Goal: Transaction & Acquisition: Purchase product/service

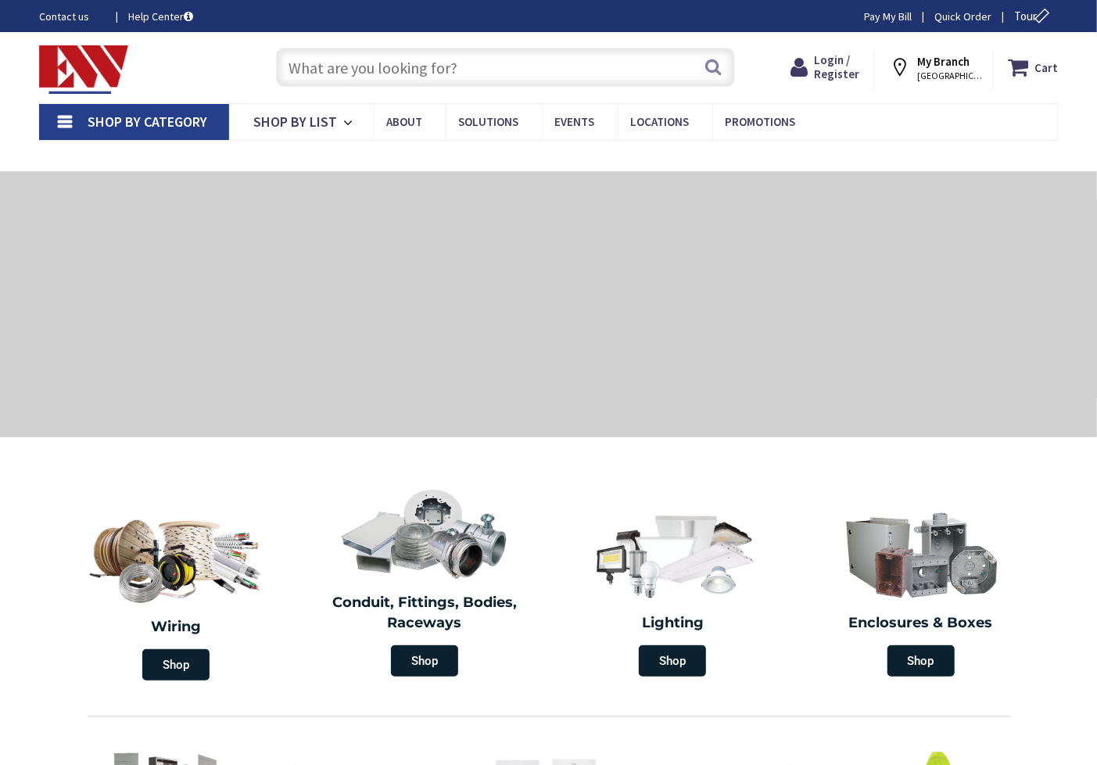
click at [313, 69] on input "text" at bounding box center [505, 67] width 459 height 39
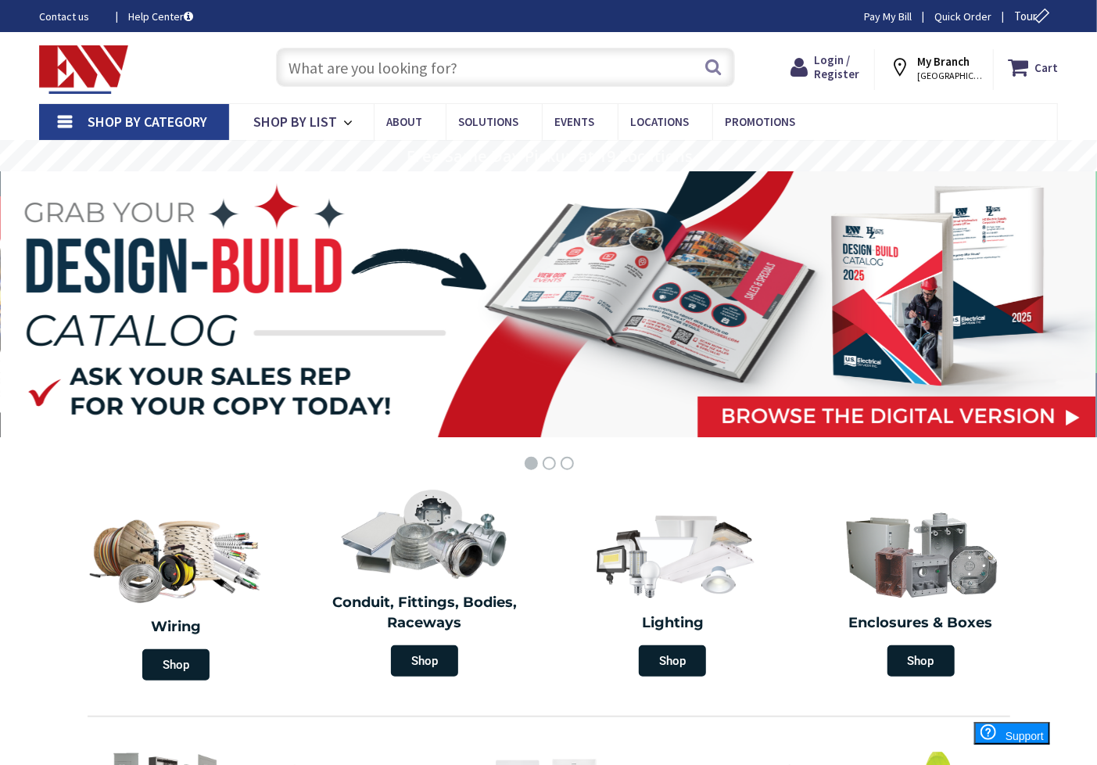
type input "Quinnipiac [GEOGRAPHIC_DATA][STREET_ADDRESS][GEOGRAPHIC_DATA]"
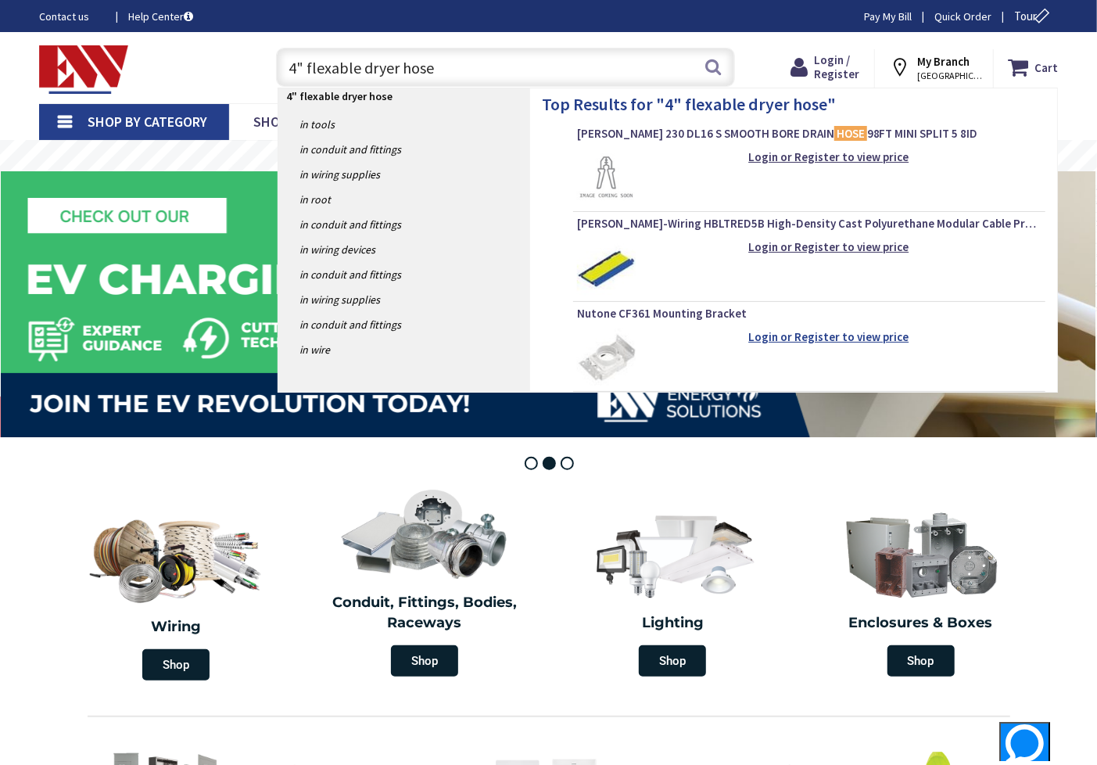
type input "4" flexable dryer hose"
click at [864, 333] on form "Nutone CF361 Mounting Bracket Login or Register to view price" at bounding box center [809, 346] width 465 height 81
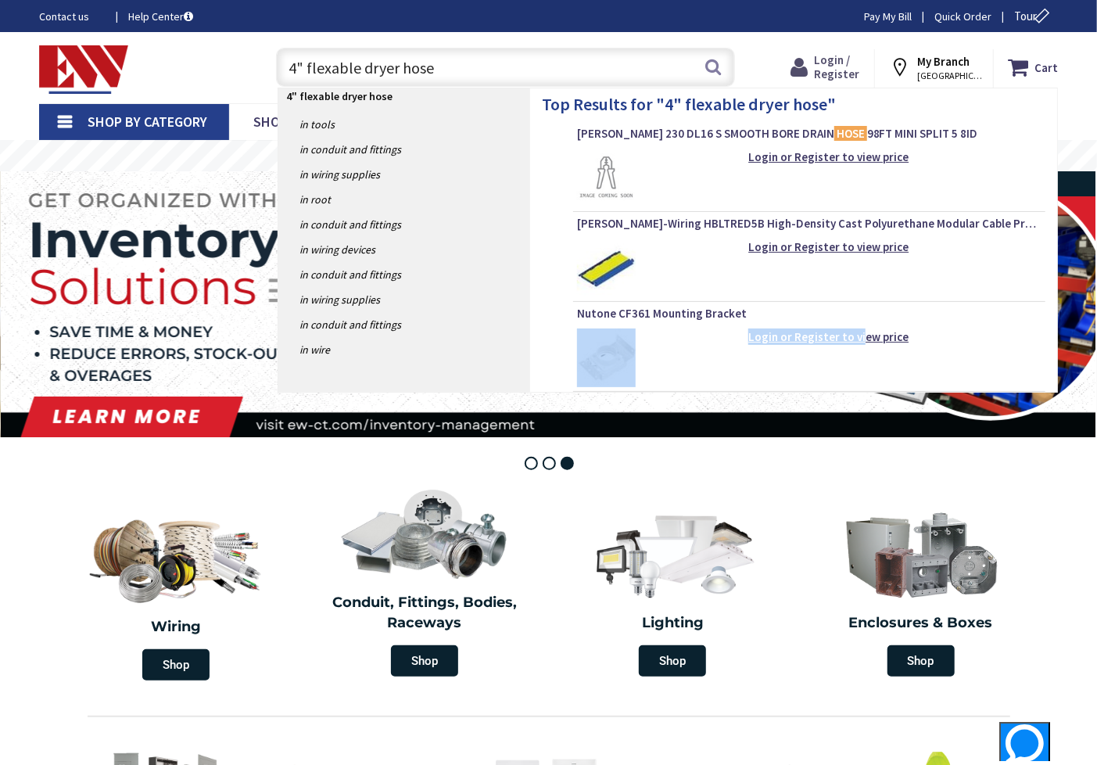
click at [834, 66] on span "Login / Register" at bounding box center [837, 66] width 45 height 29
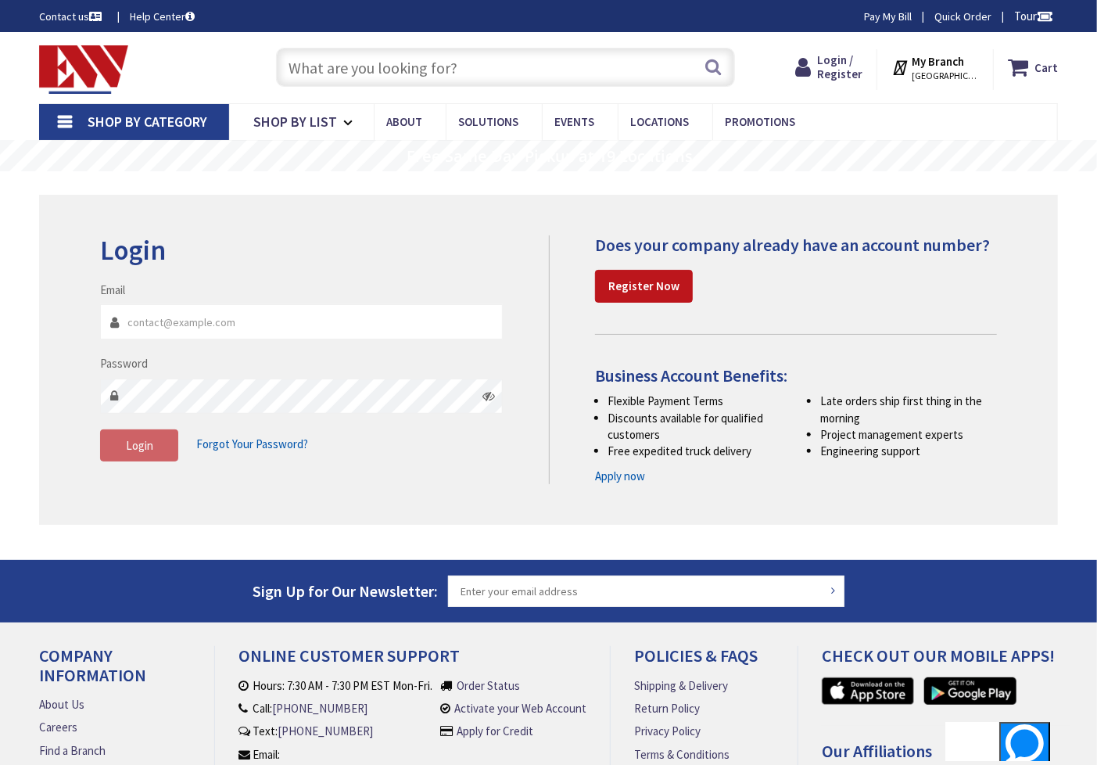
click at [220, 332] on input "Email" at bounding box center [301, 321] width 403 height 35
type input "jnbelectric@gmail.com"
drag, startPoint x: 166, startPoint y: 429, endPoint x: 158, endPoint y: 440, distance: 14.1
click at [158, 440] on button "Login" at bounding box center [139, 445] width 78 height 33
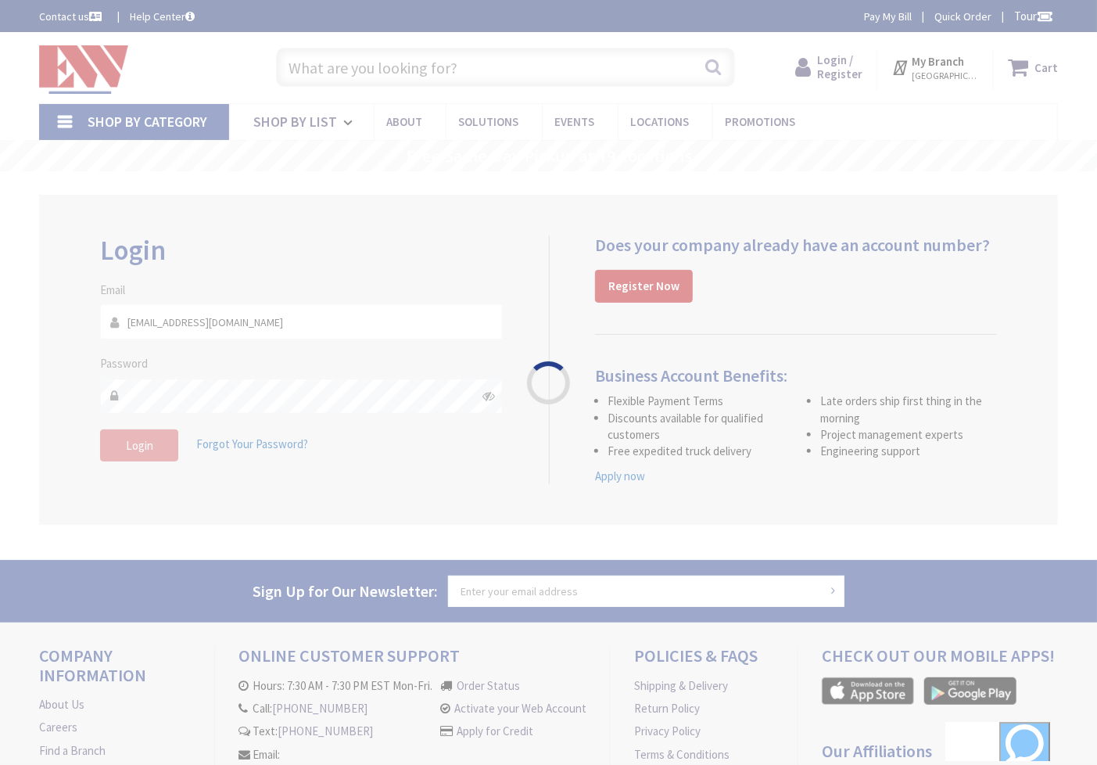
click at [155, 440] on div "Please wait..." at bounding box center [548, 382] width 1097 height 765
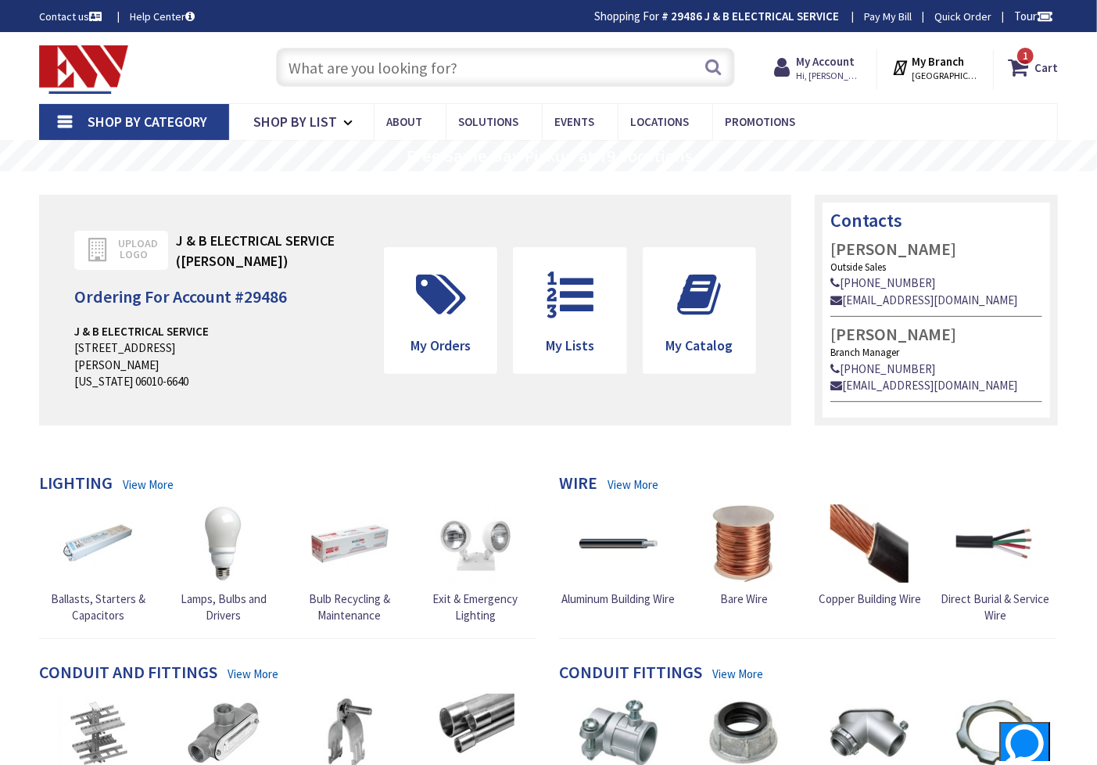
click at [300, 68] on input "text" at bounding box center [505, 67] width 459 height 39
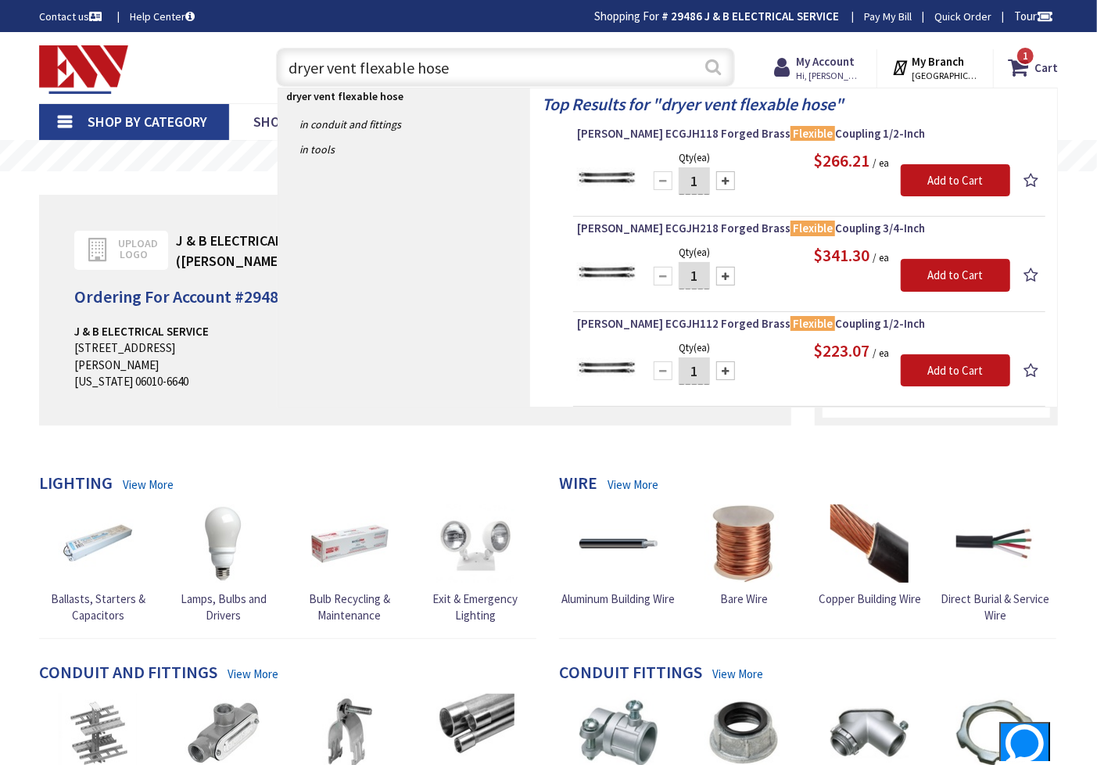
type input "dryer vent flexable hose"
click at [717, 76] on button "Search" at bounding box center [713, 66] width 20 height 35
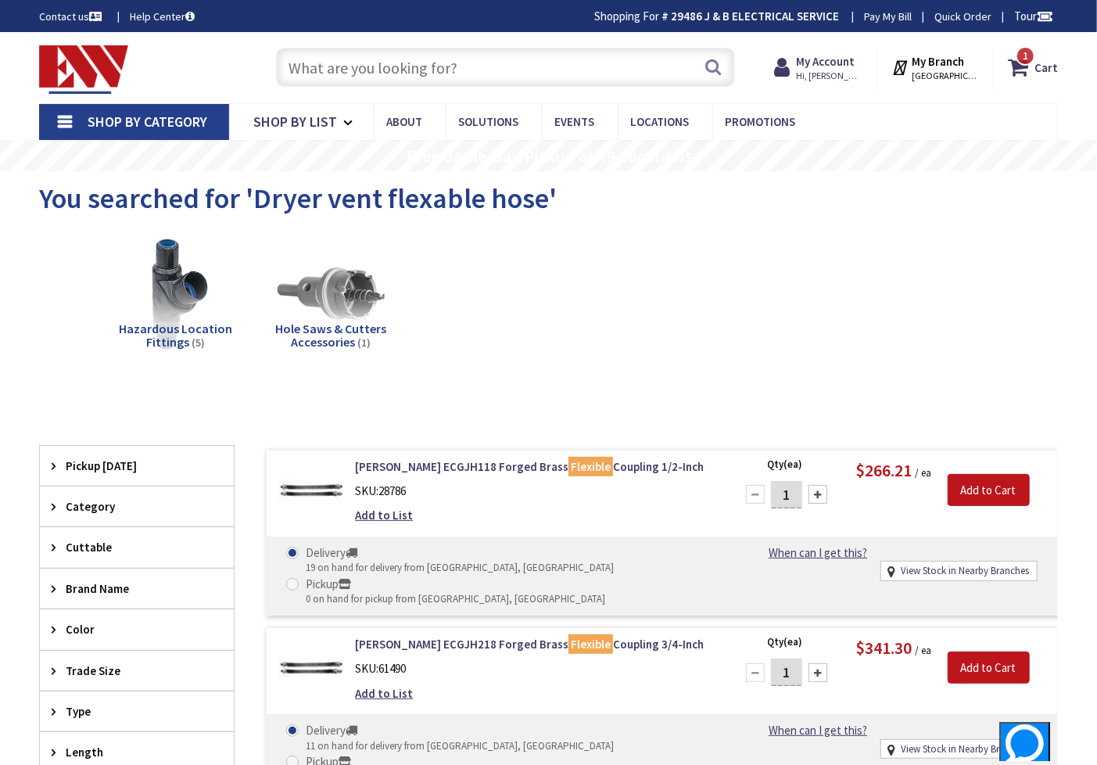
click at [550, 68] on input "text" at bounding box center [505, 67] width 459 height 39
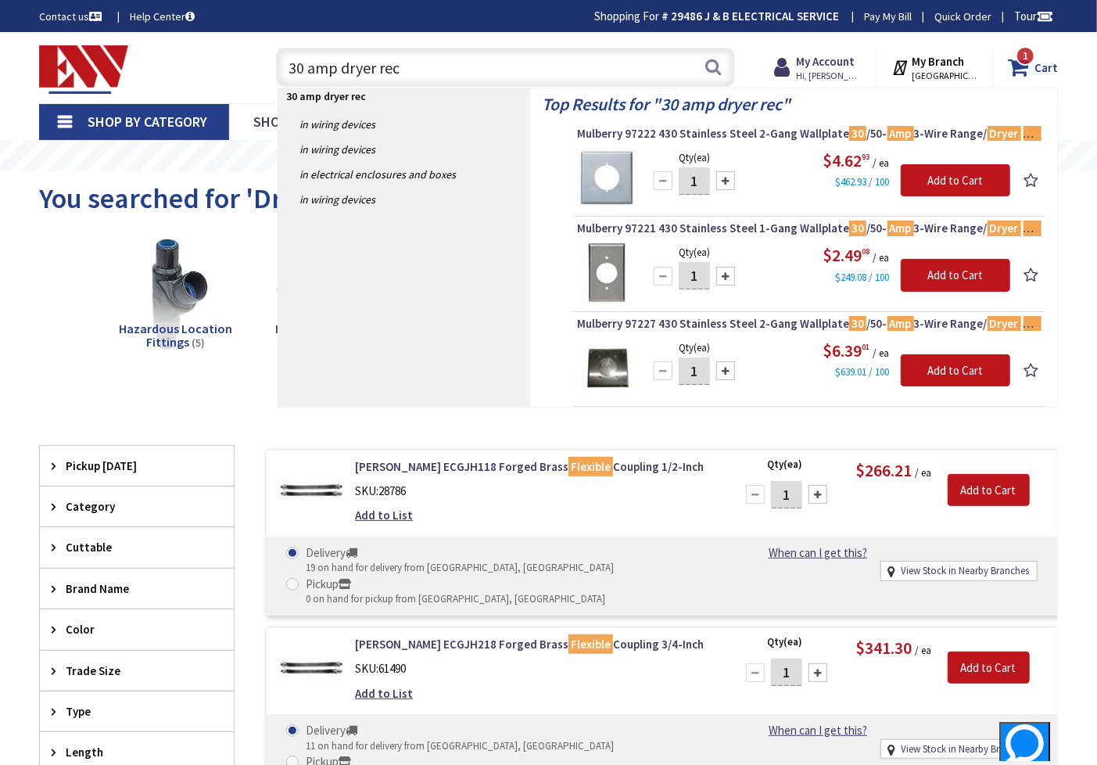
type input "30 amp dryer rec"
click at [1035, 63] on icon at bounding box center [1021, 67] width 27 height 28
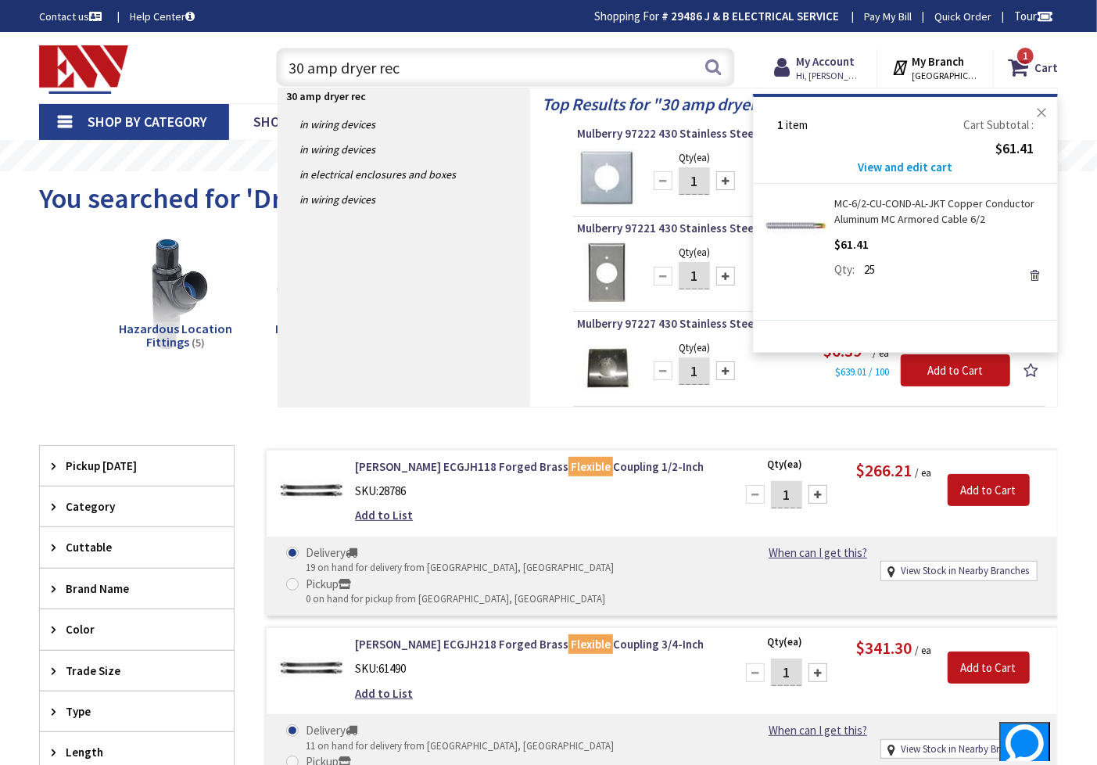
click at [1037, 113] on button "Close" at bounding box center [1041, 112] width 31 height 31
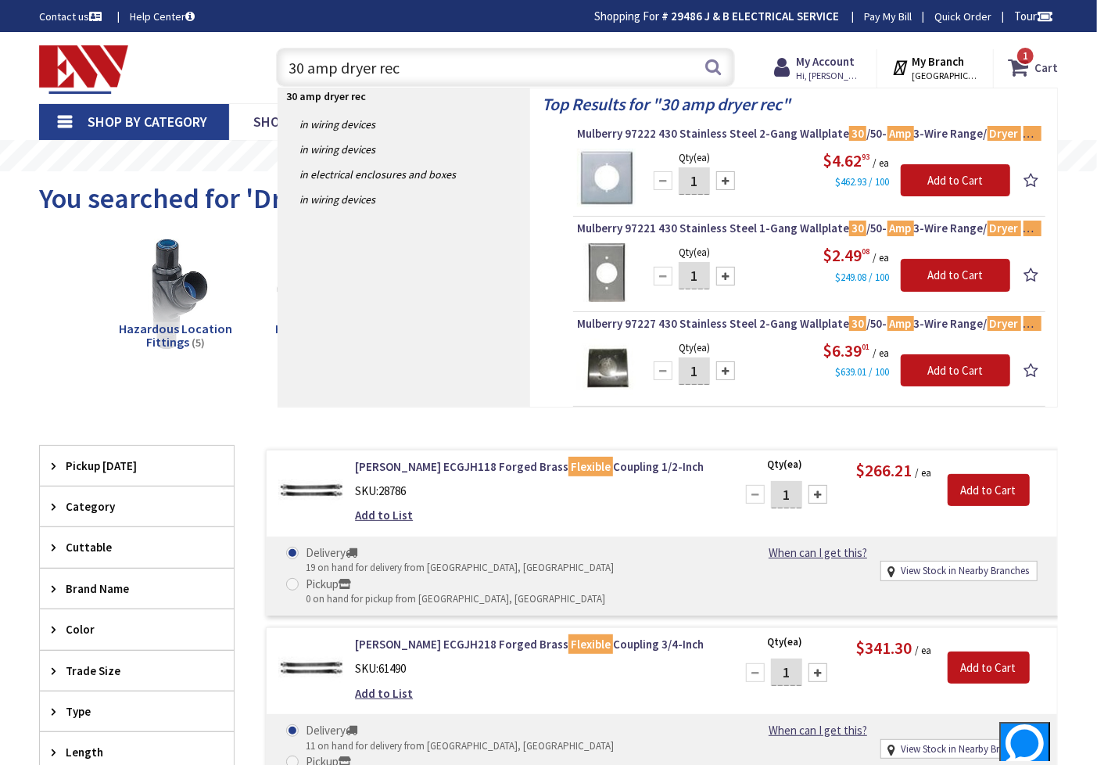
click at [1025, 59] on span "1" at bounding box center [1025, 55] width 5 height 13
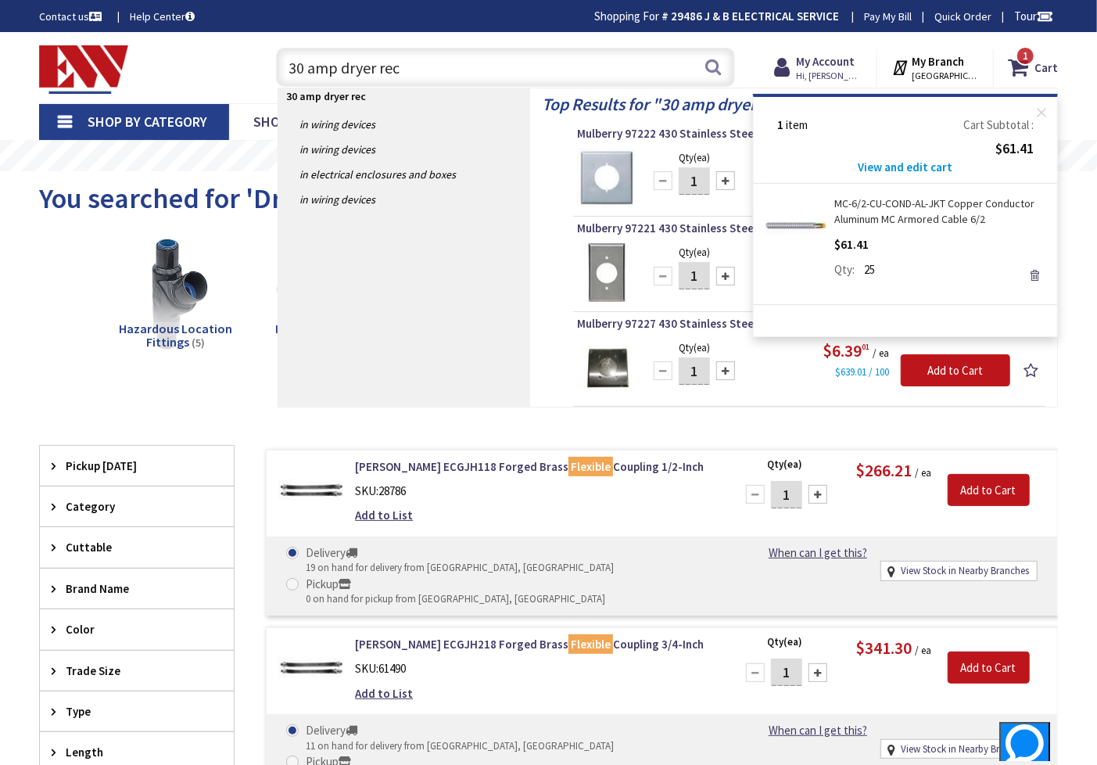
click at [1031, 274] on link "Remove" at bounding box center [1035, 275] width 22 height 22
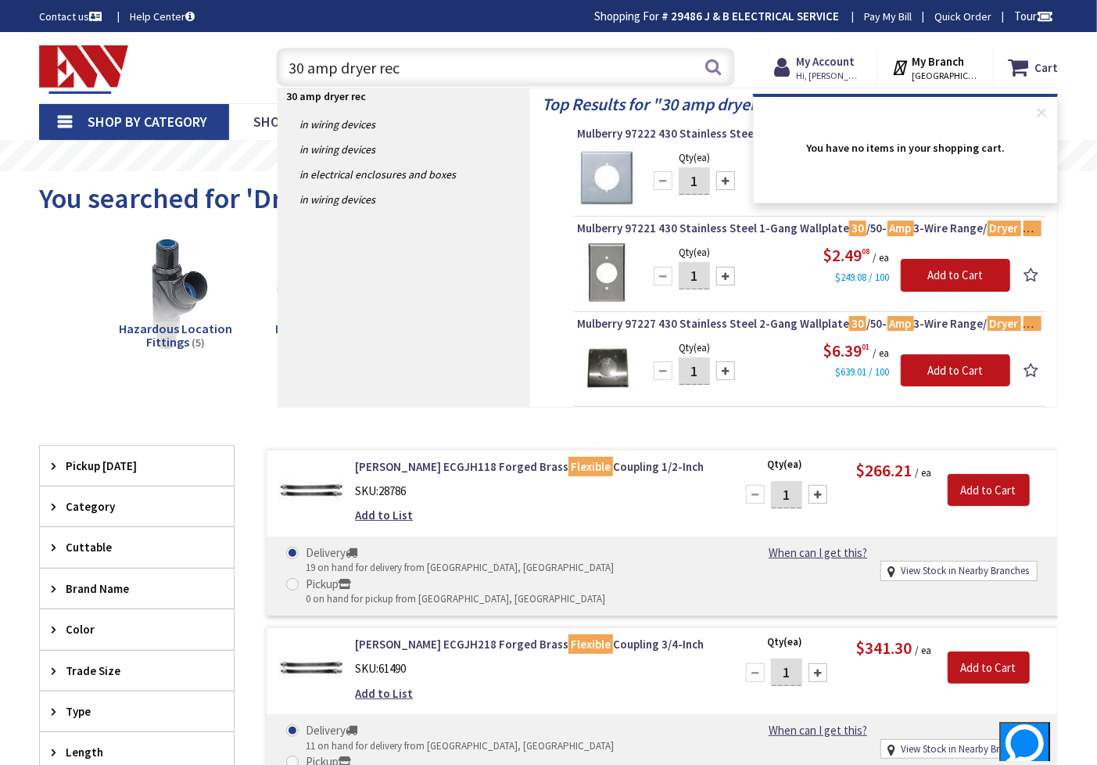
click at [803, 131] on strong "You have no items in your shopping cart." at bounding box center [906, 144] width 272 height 55
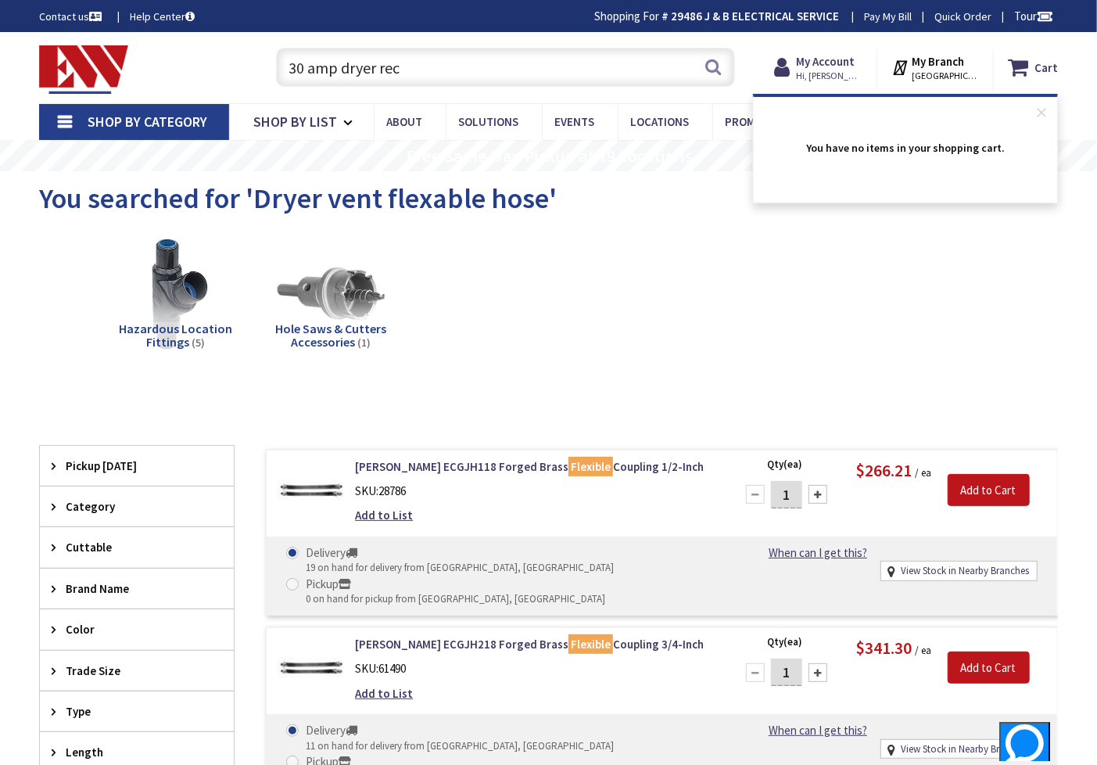
click at [629, 228] on div "You searched for 'Dryer vent flexable hose'" at bounding box center [548, 200] width 1019 height 59
click at [670, 269] on div "Hazardous Location Fittings (5) Hole Saws & Cutters Accessories (1)" at bounding box center [548, 308] width 965 height 156
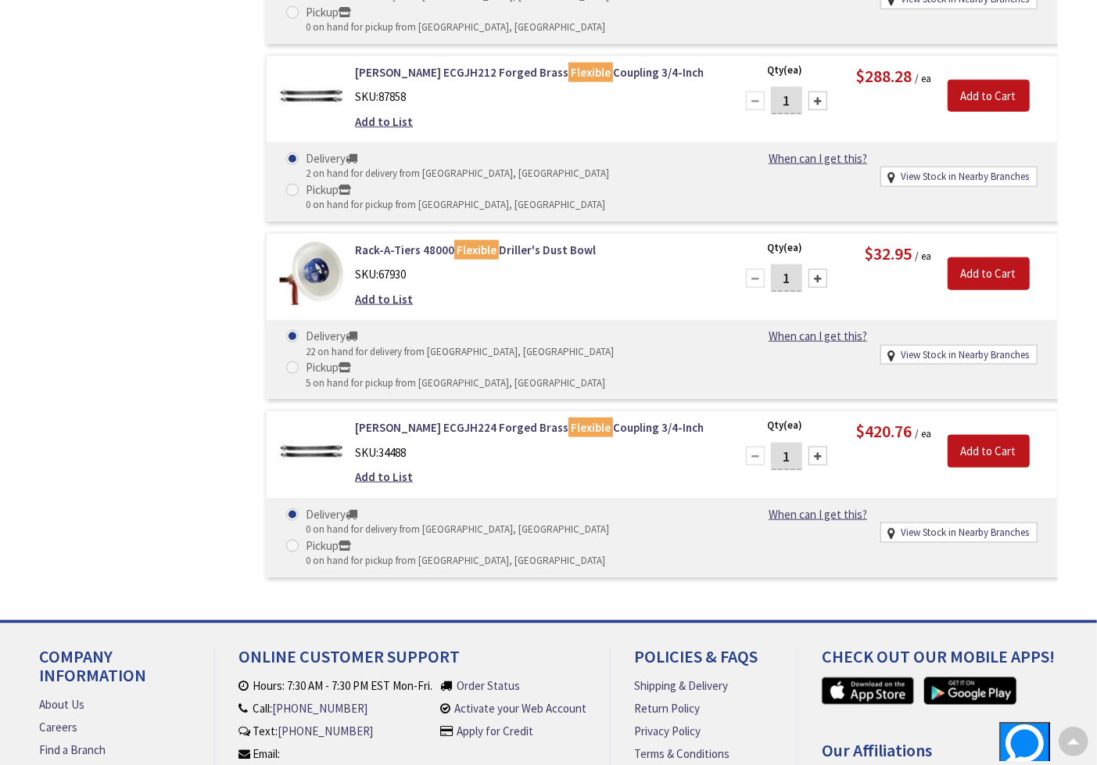
scroll to position [932, 0]
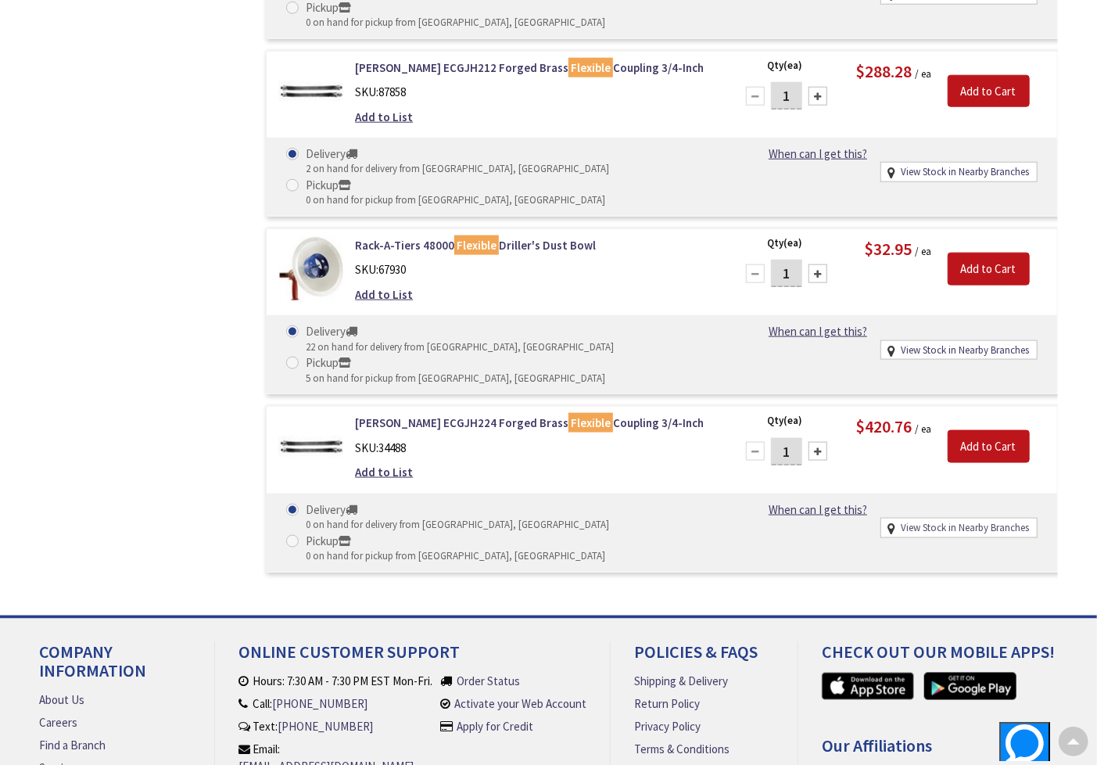
click at [1014, 521] on link "View Stock in Nearby Branches" at bounding box center [965, 528] width 128 height 15
select select "data-availability"
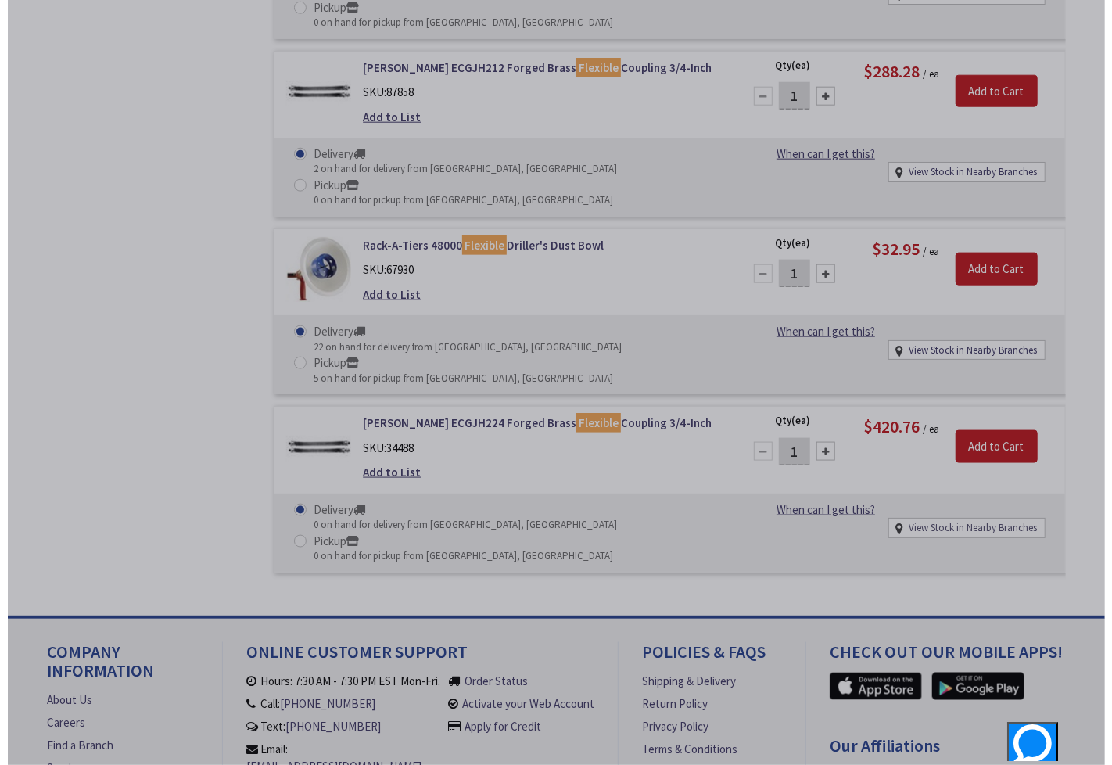
scroll to position [935, 0]
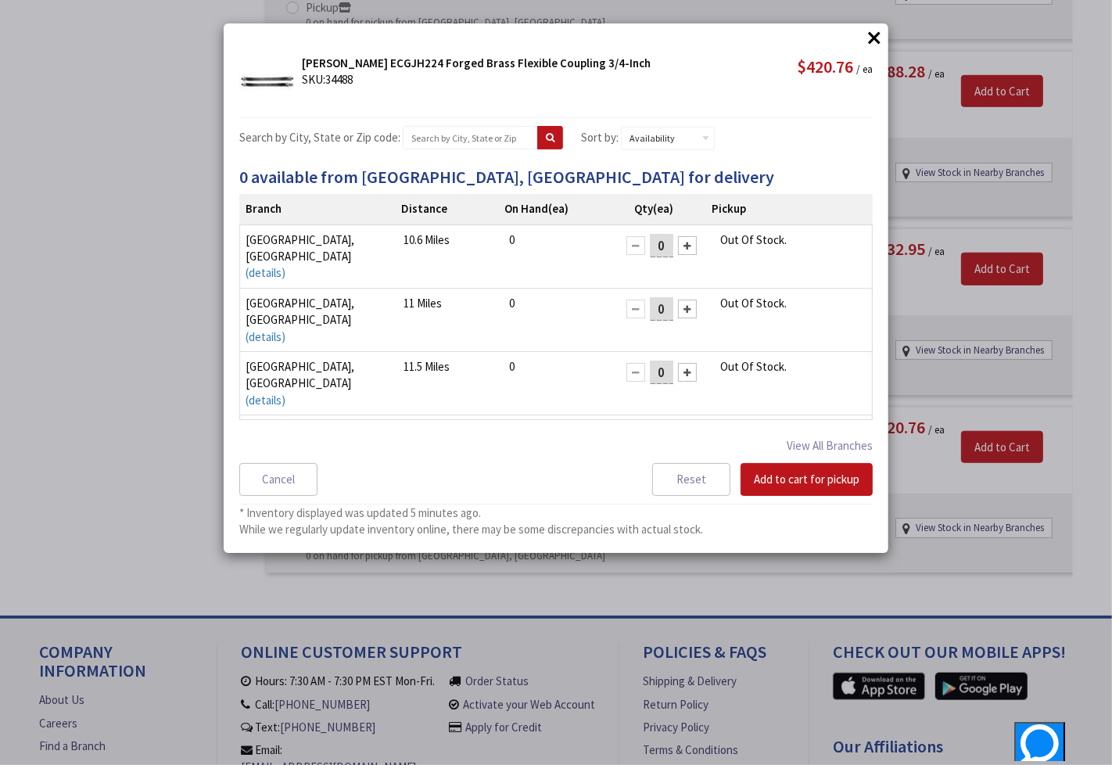
click at [875, 36] on button "×" at bounding box center [874, 37] width 23 height 23
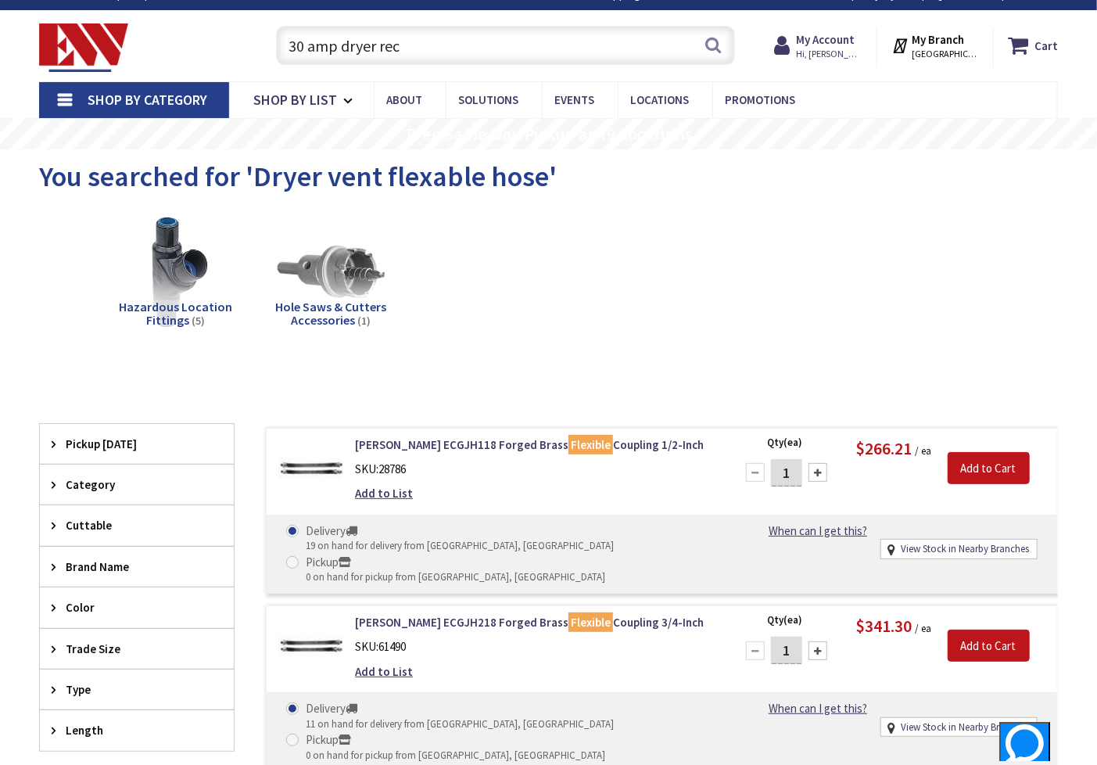
scroll to position [0, 0]
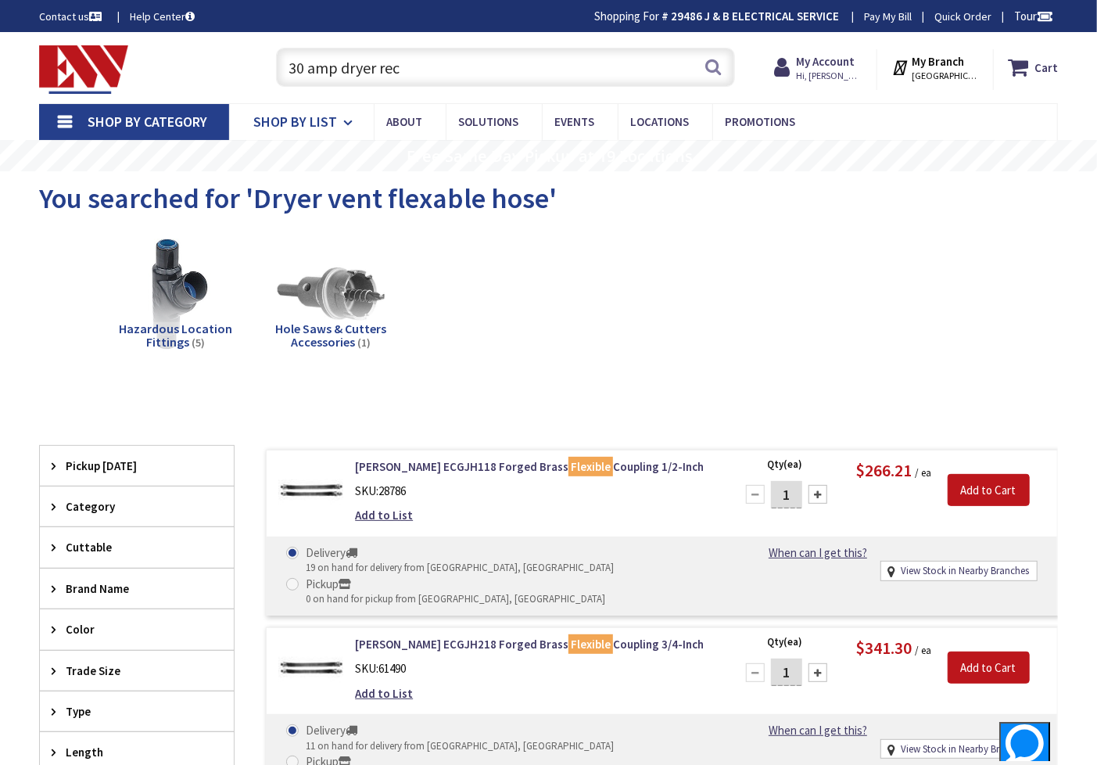
click at [300, 119] on span "Shop By List" at bounding box center [295, 122] width 84 height 18
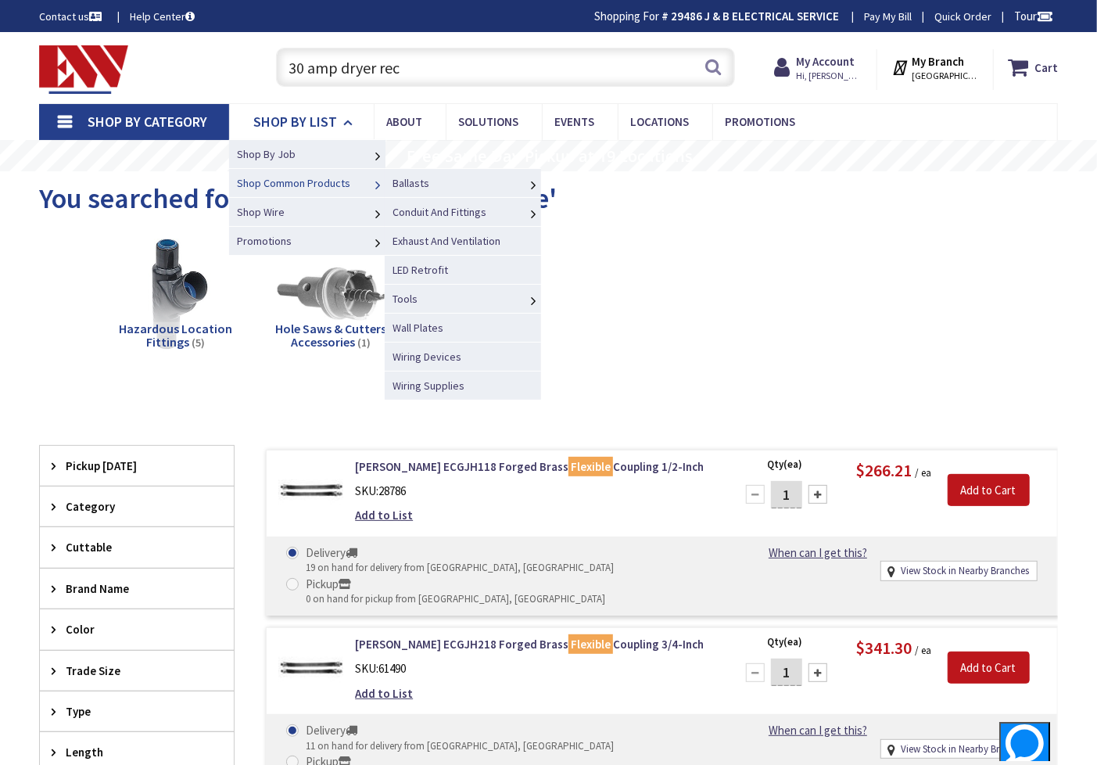
click at [333, 183] on span "Shop Common Products" at bounding box center [293, 183] width 113 height 14
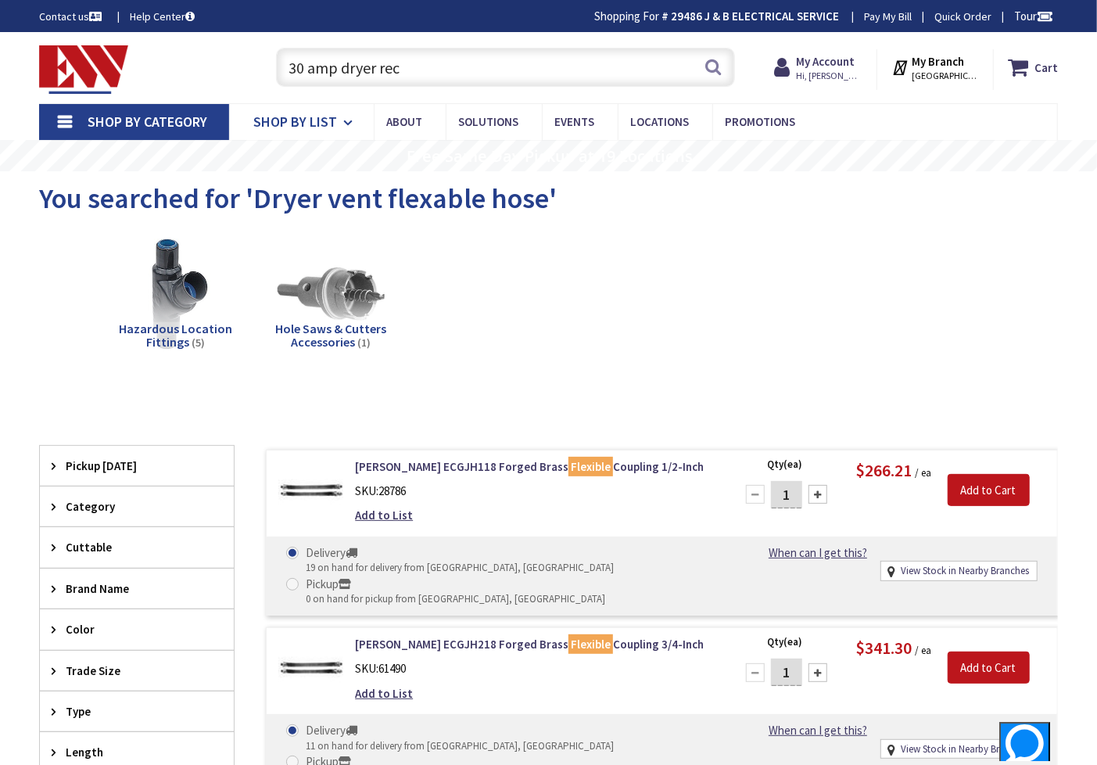
click at [333, 183] on span "You searched for 'Dryer vent flexable hose'" at bounding box center [298, 198] width 518 height 35
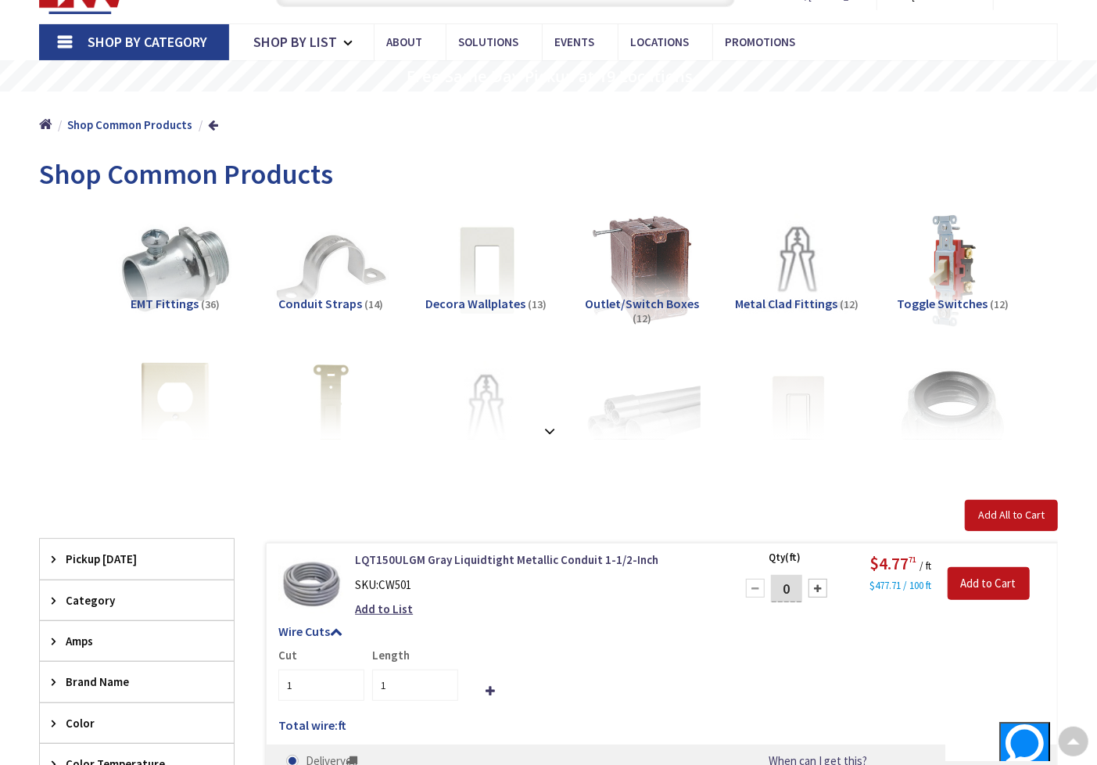
scroll to position [34, 0]
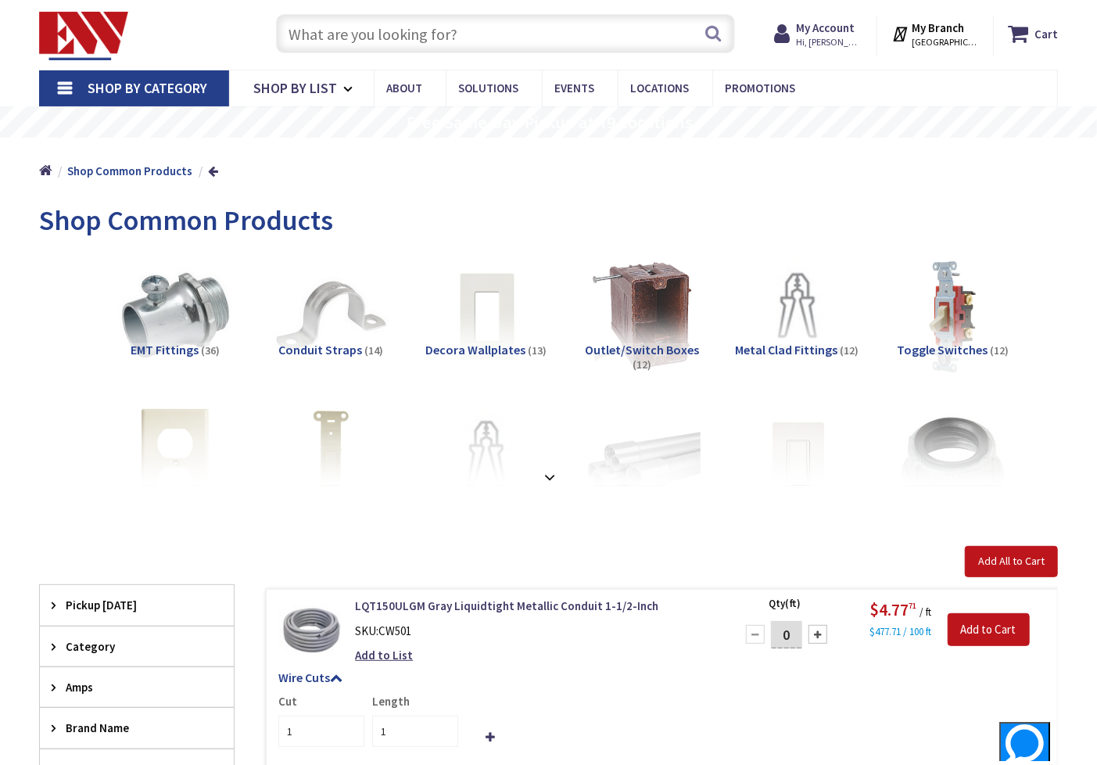
click at [321, 34] on input "text" at bounding box center [505, 33] width 459 height 39
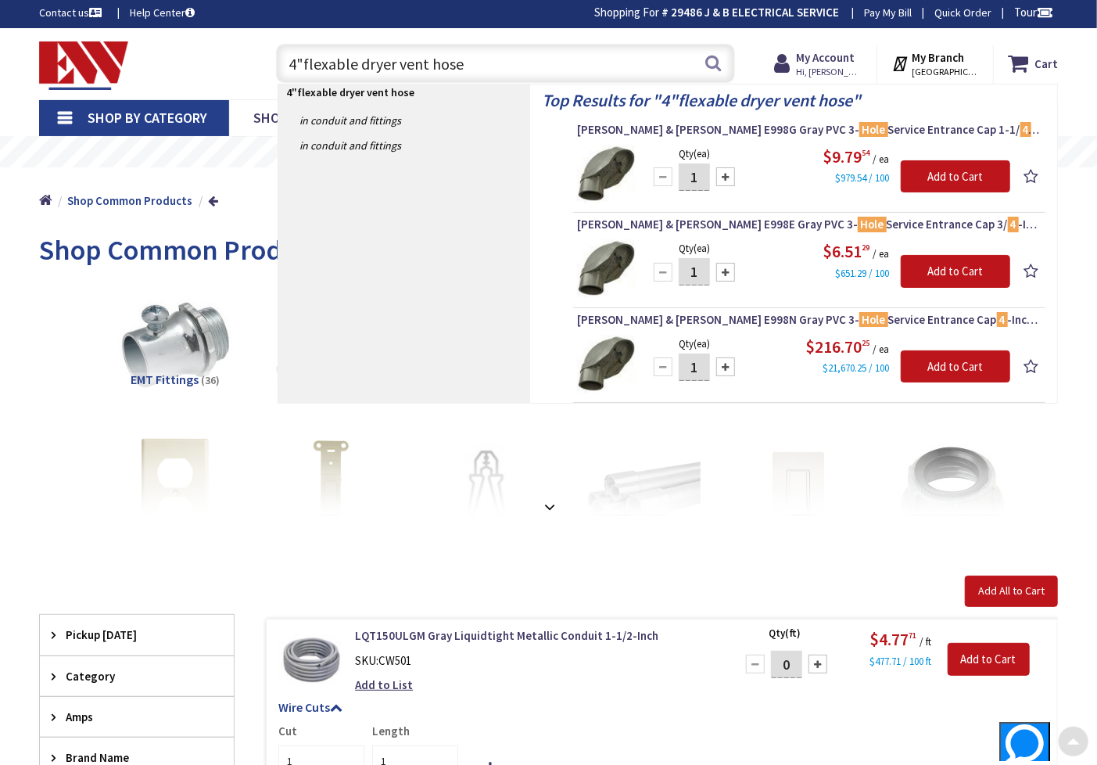
scroll to position [0, 0]
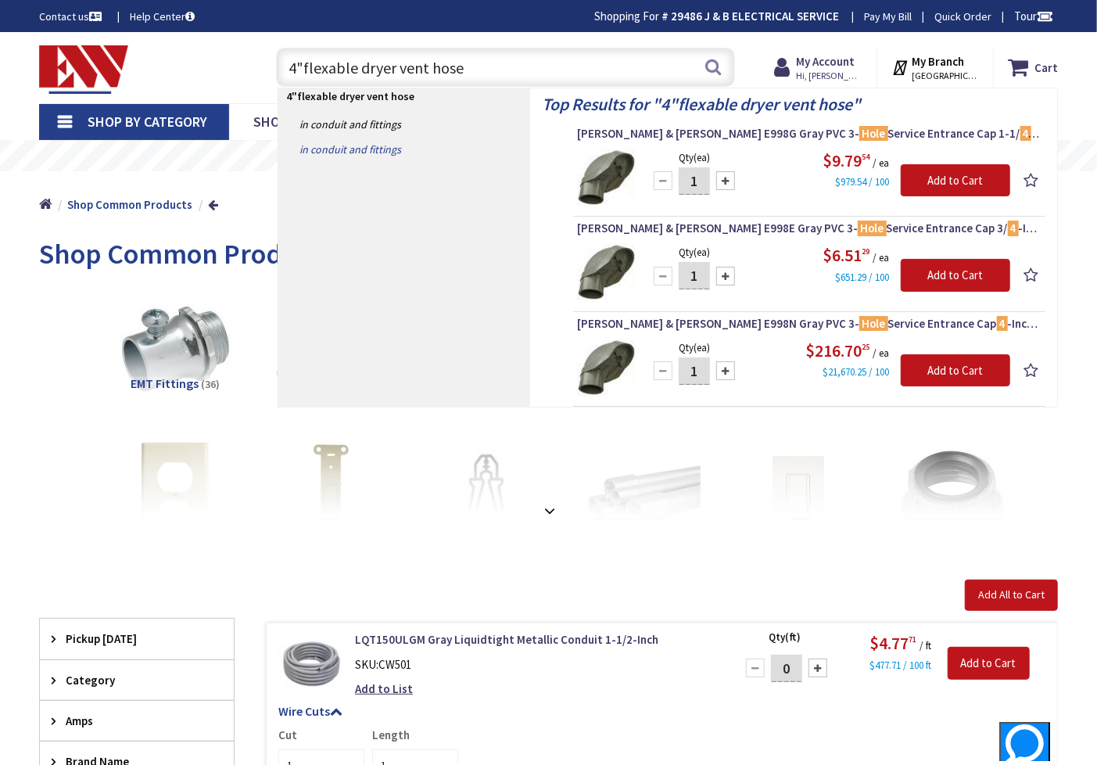
type input "4"flexable dryer vent hose"
click at [501, 145] on link "in Conduit and Fittings" at bounding box center [404, 149] width 252 height 25
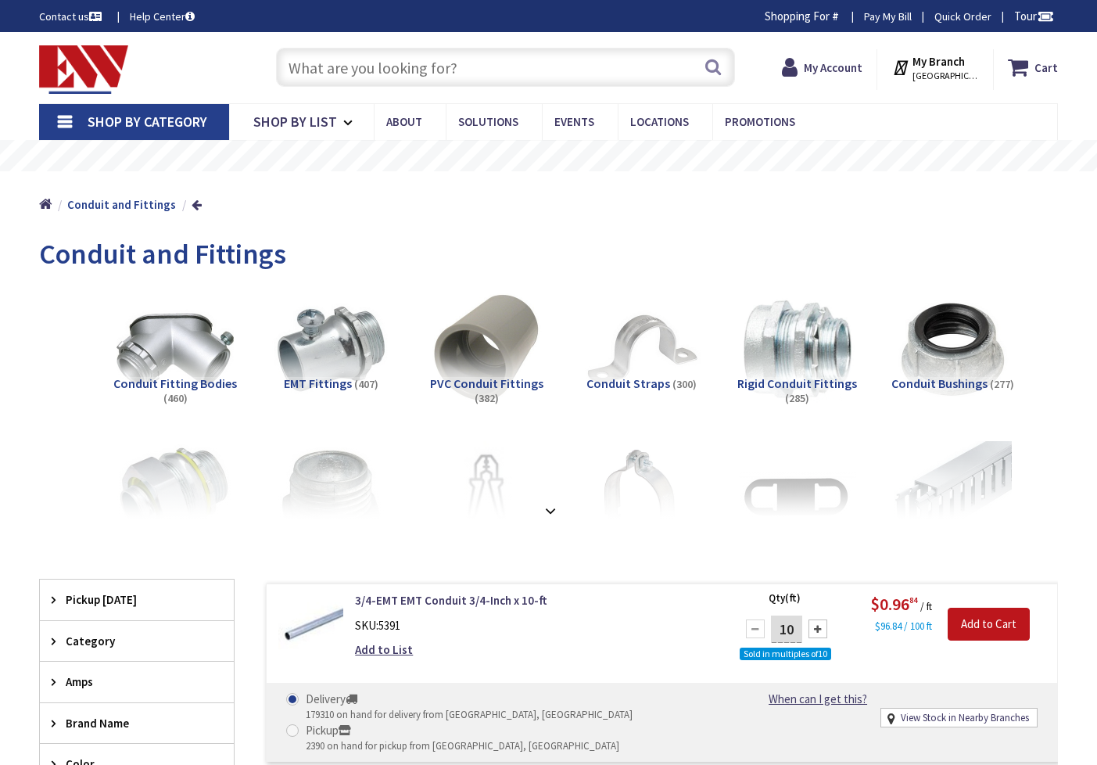
click at [501, 75] on input "text" at bounding box center [505, 67] width 459 height 39
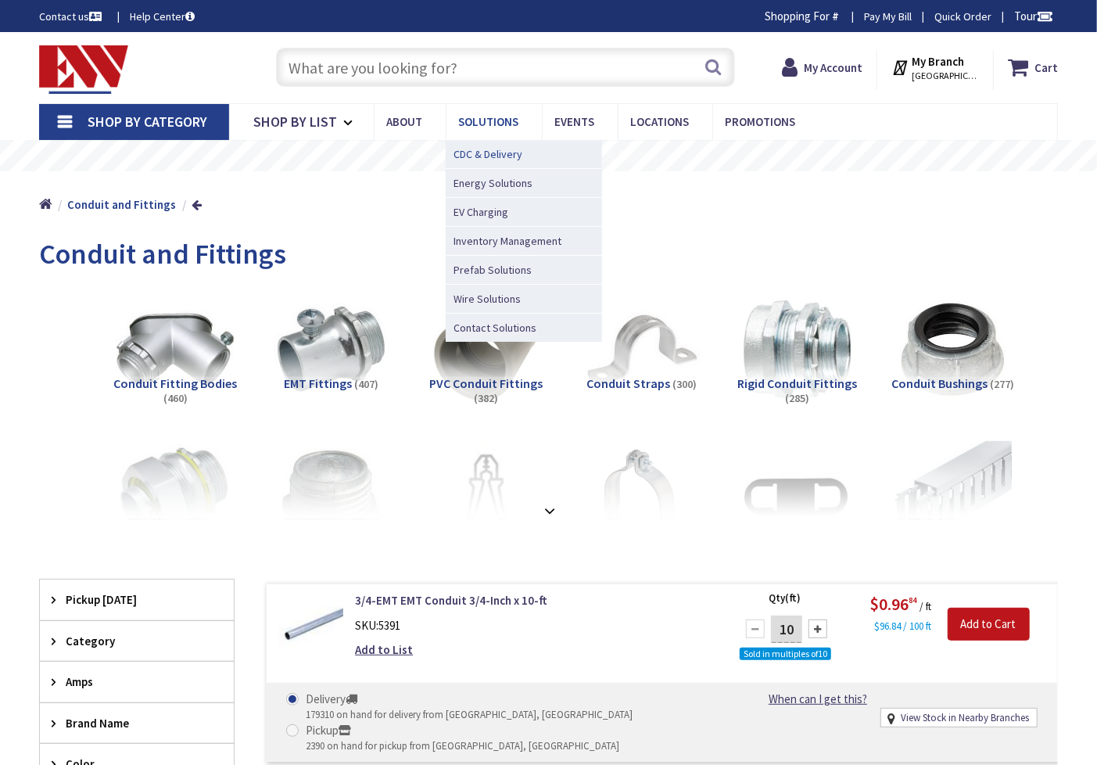
click at [501, 150] on span "CDC & Delivery" at bounding box center [488, 154] width 69 height 16
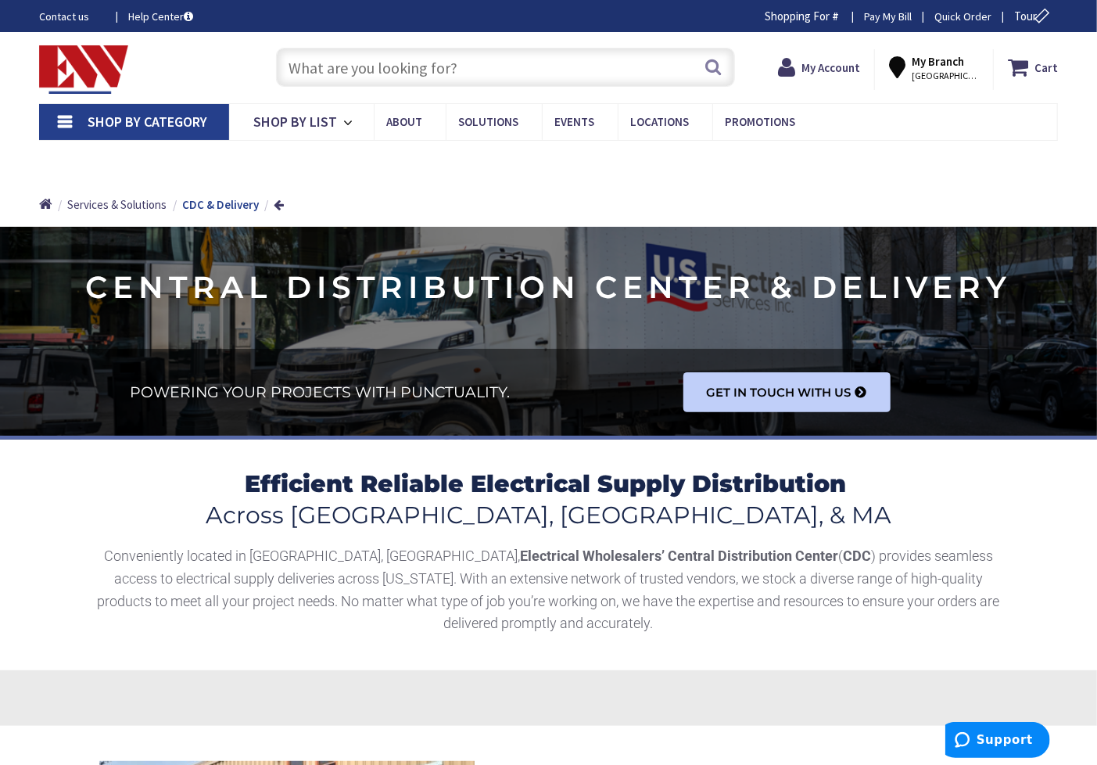
click at [315, 66] on input "text" at bounding box center [505, 67] width 459 height 39
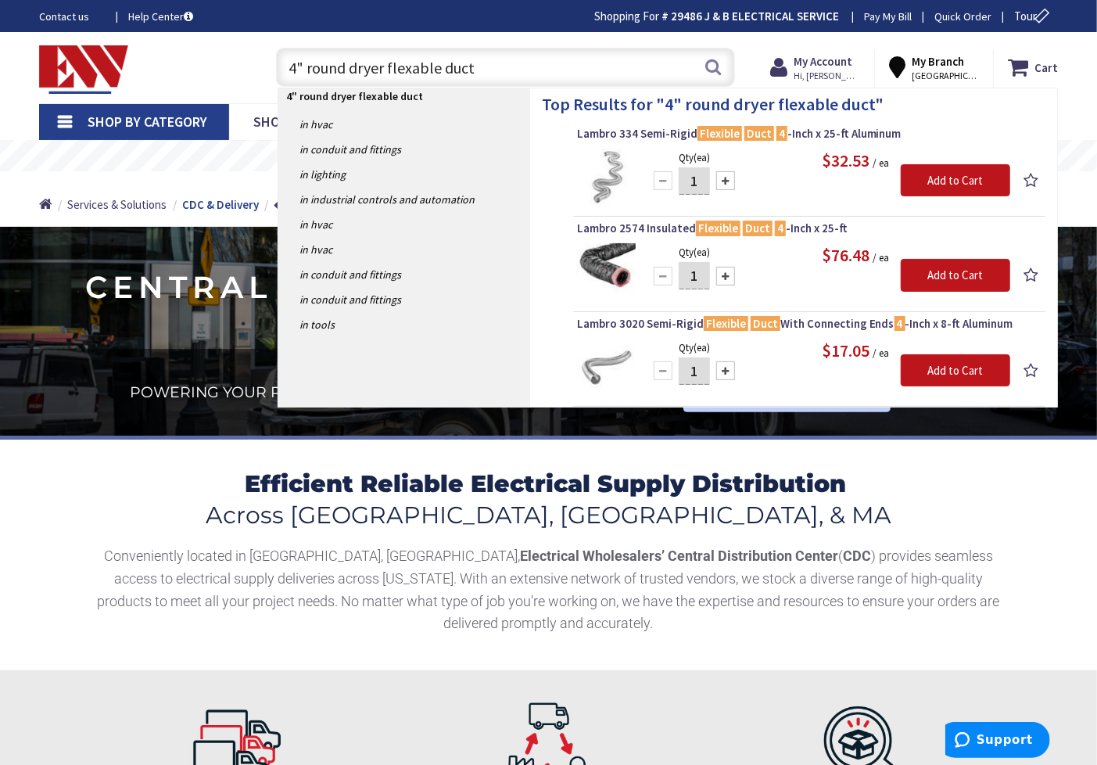
click at [474, 67] on input "4" round dryer flexable duct" at bounding box center [505, 67] width 459 height 39
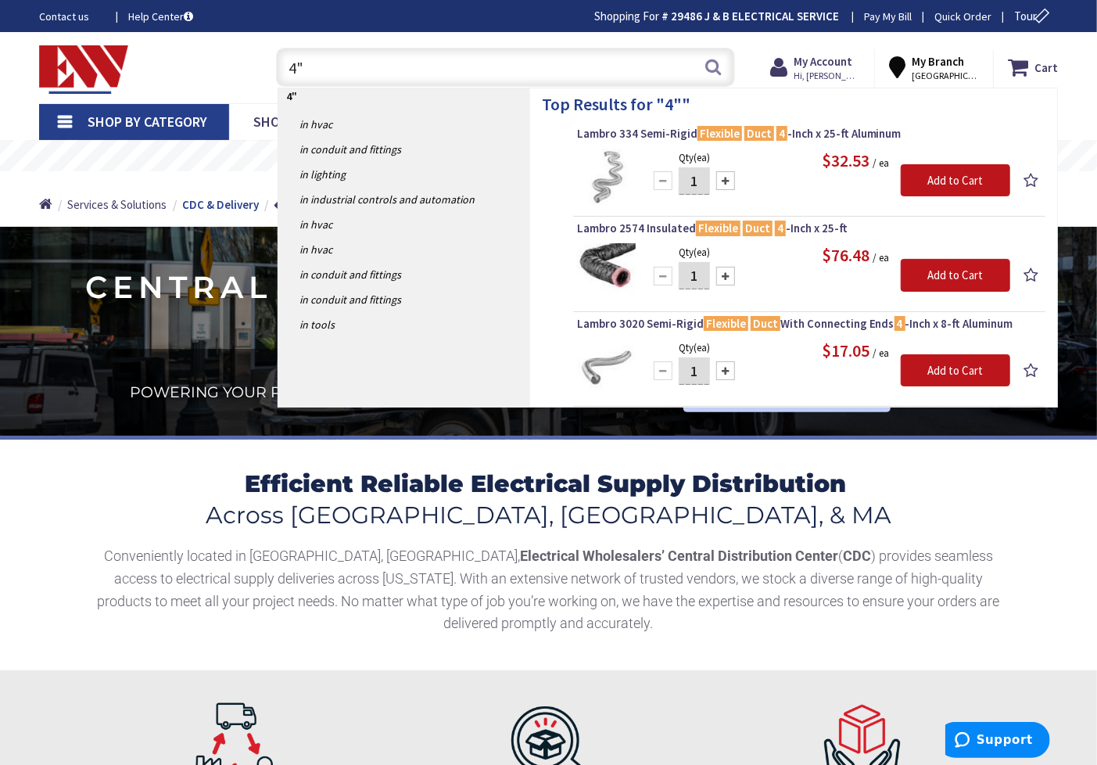
type input "4"
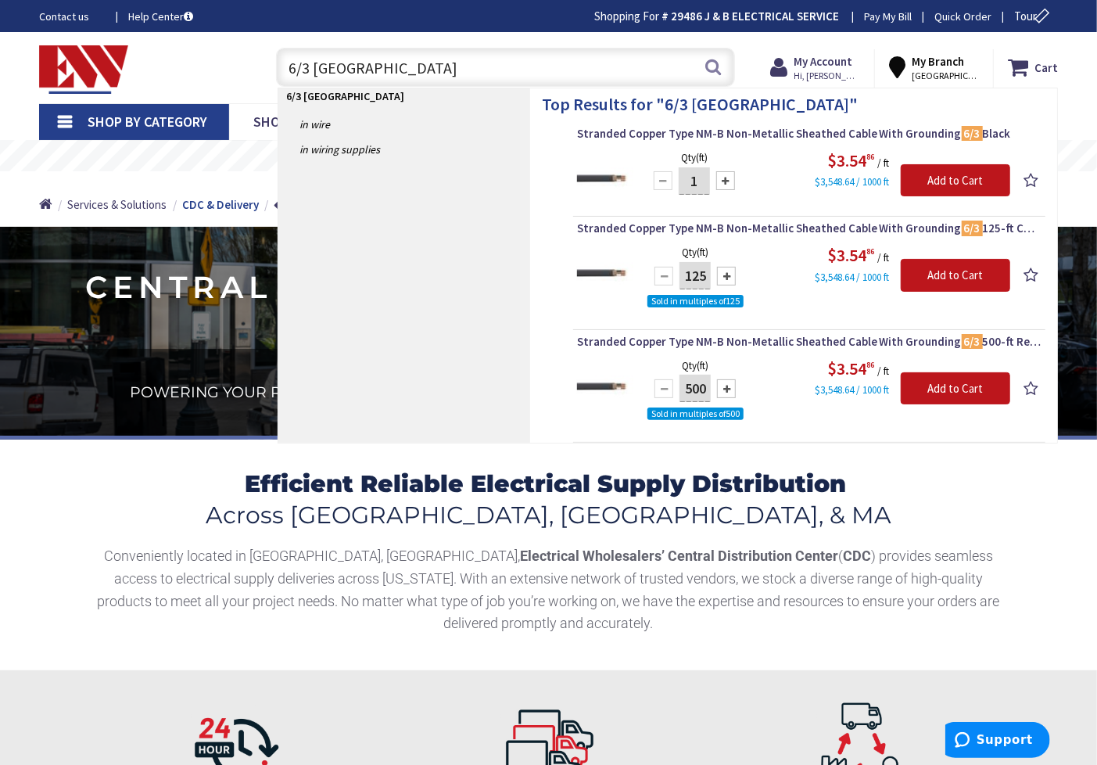
type input "6/3 romex"
